Goal: Go to known website: Access a specific website the user already knows

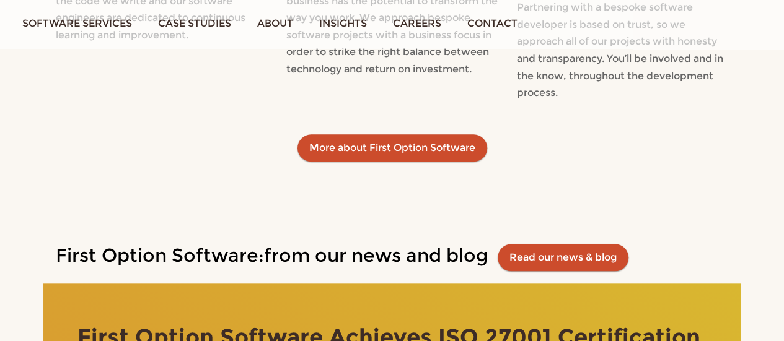
scroll to position [2959, 0]
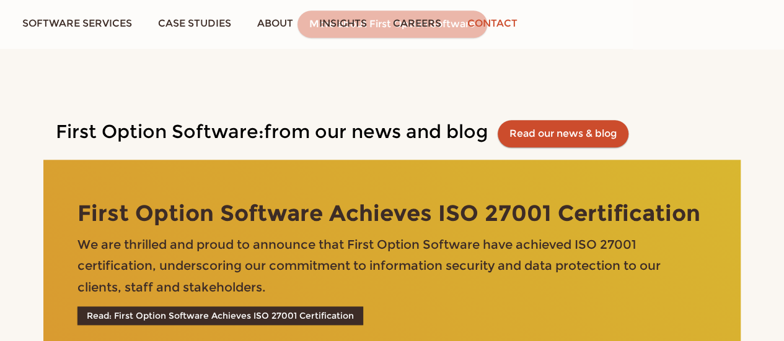
click at [507, 20] on link "Contact" at bounding box center [492, 23] width 76 height 46
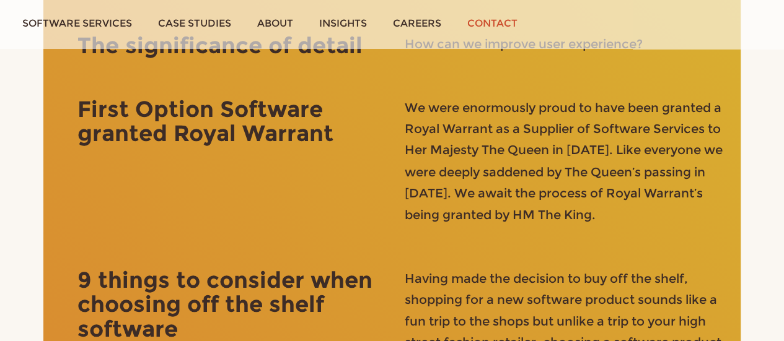
scroll to position [3656, 0]
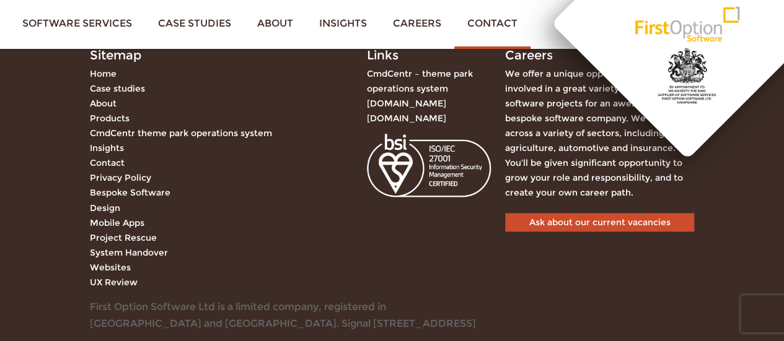
scroll to position [741, 0]
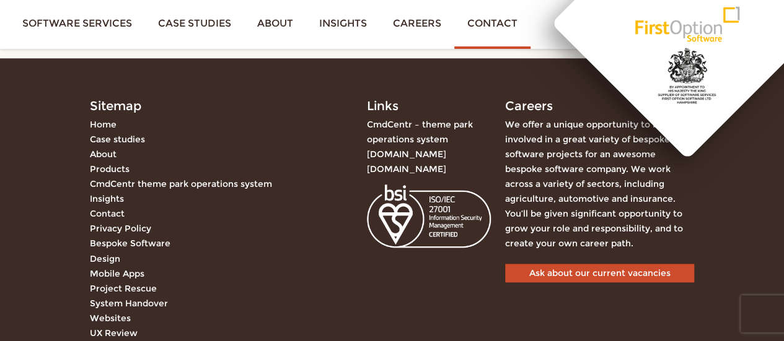
click at [398, 121] on link "CmdCentr – theme park operations system" at bounding box center [420, 132] width 106 height 26
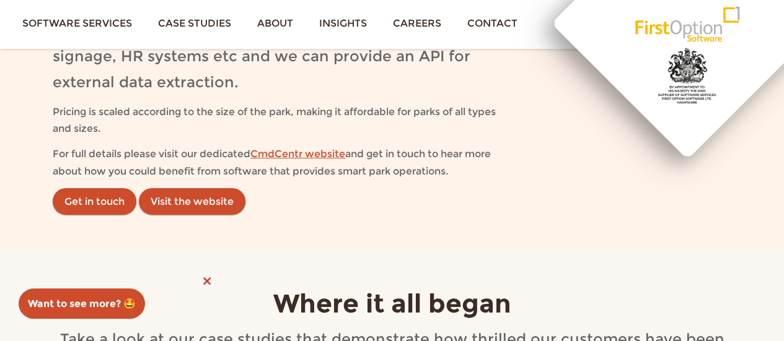
scroll to position [2105, 0]
click at [333, 160] on link "CmdCentr website" at bounding box center [297, 154] width 95 height 12
